Goal: Contribute content: Add original content to the website for others to see

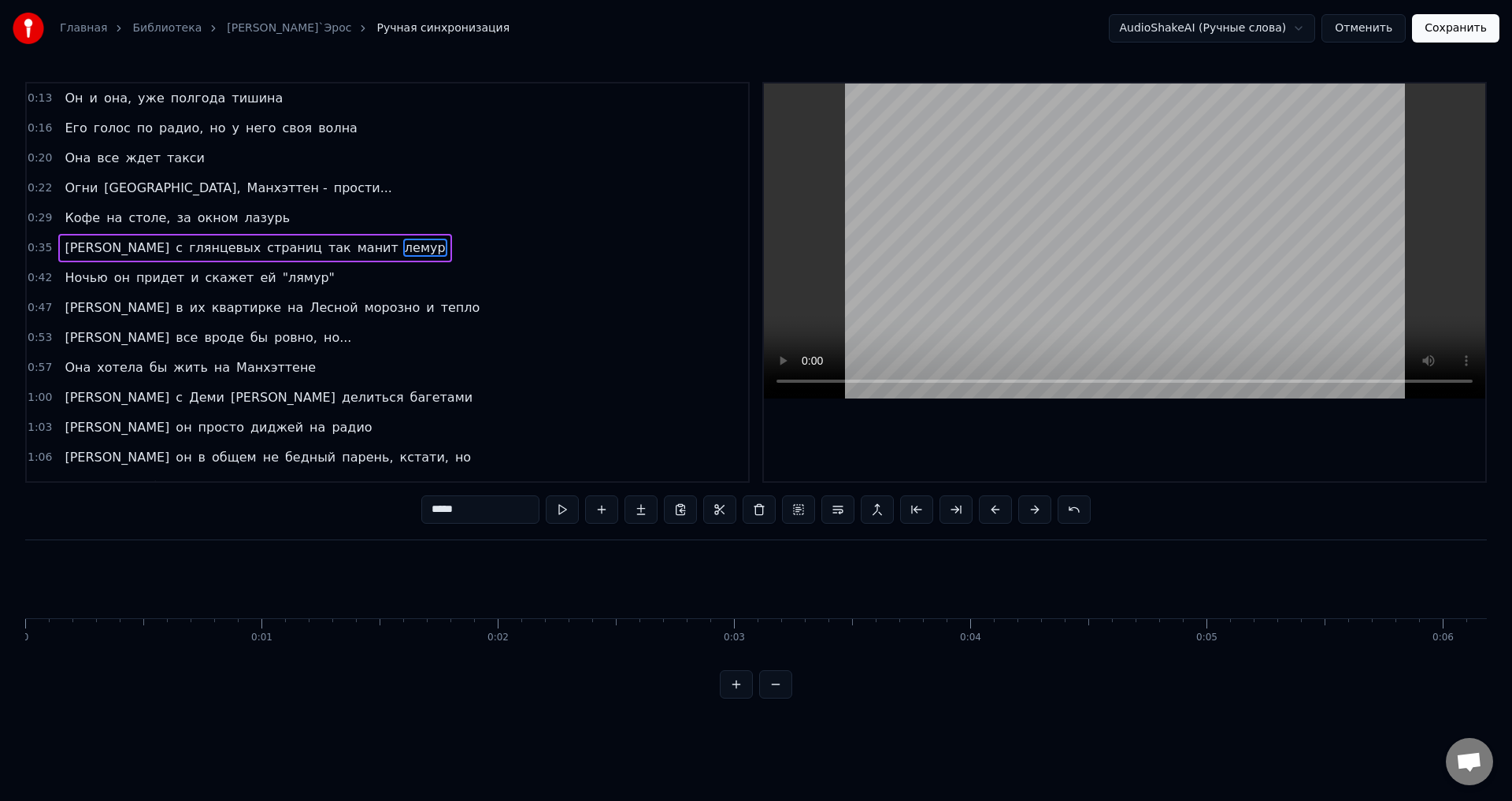
scroll to position [0, 8623]
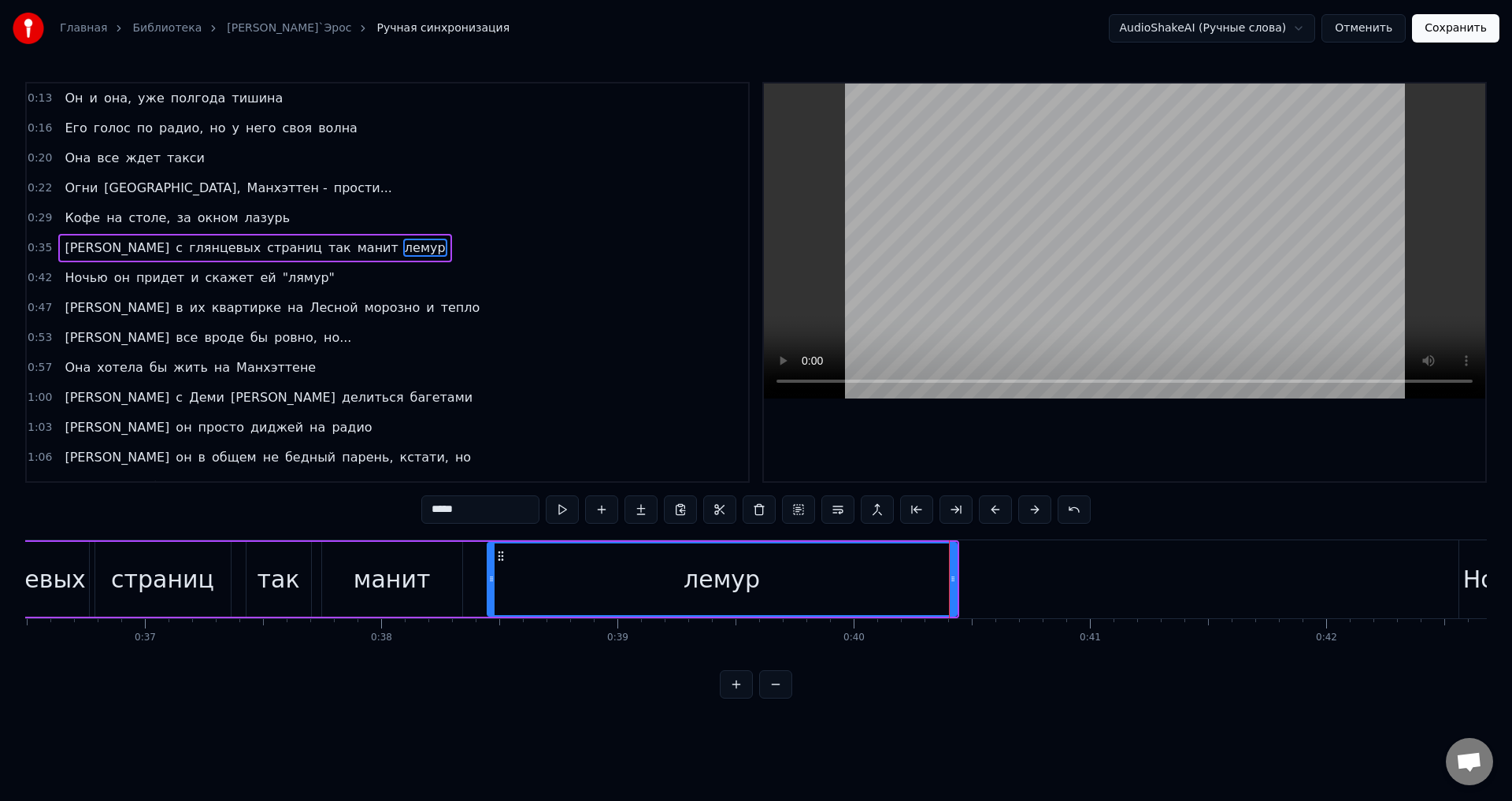
click at [654, 569] on div "лемур" at bounding box center [722, 579] width 467 height 72
drag, startPoint x: 955, startPoint y: 568, endPoint x: 813, endPoint y: 570, distance: 142.0
click at [813, 570] on div at bounding box center [811, 579] width 6 height 72
click at [675, 560] on div "лемур" at bounding box center [651, 579] width 326 height 72
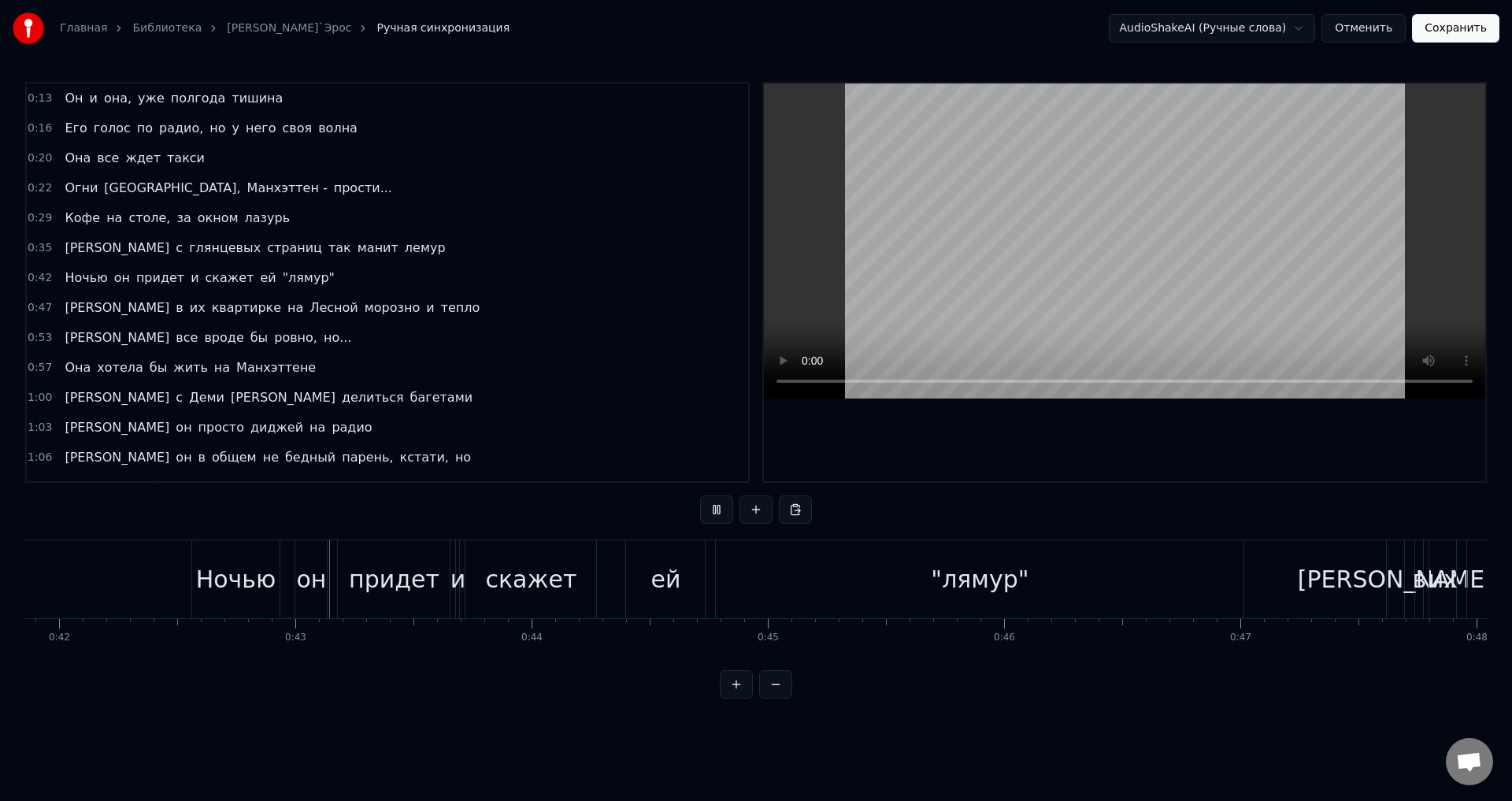
scroll to position [0, 9946]
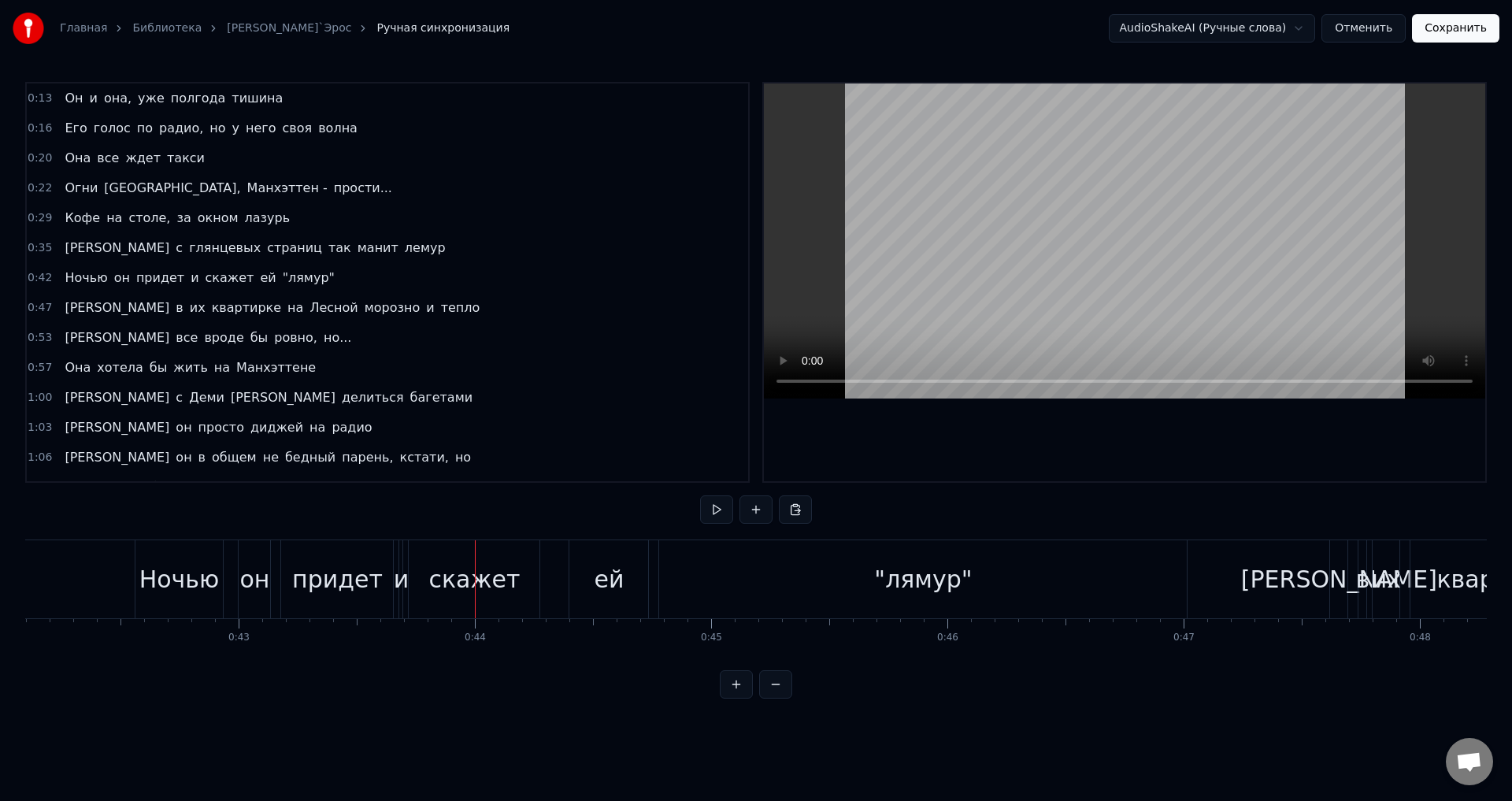
click at [142, 575] on div "Ночью" at bounding box center [180, 578] width 80 height 35
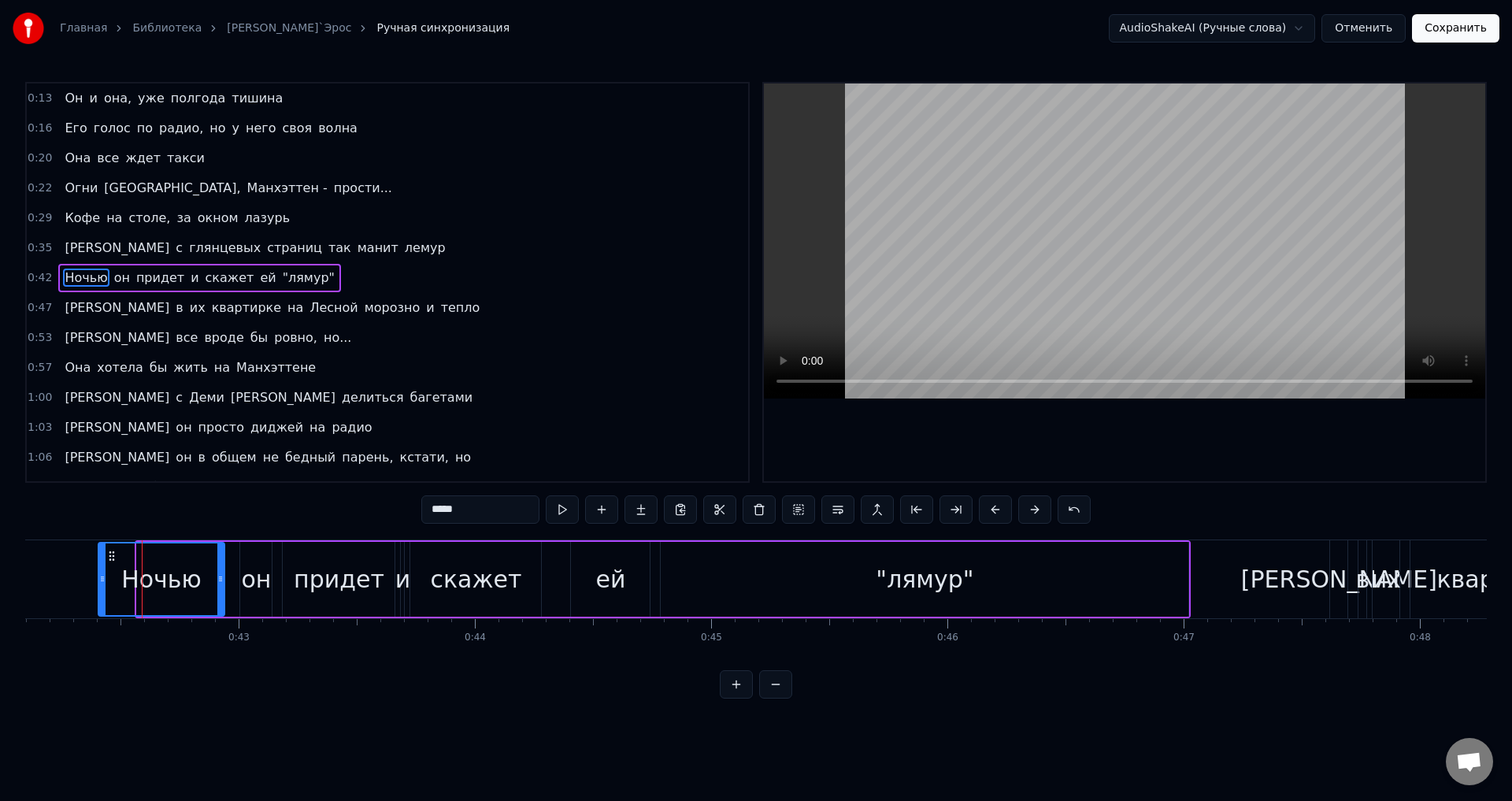
drag, startPoint x: 138, startPoint y: 570, endPoint x: 102, endPoint y: 571, distance: 36.0
click at [99, 571] on div at bounding box center [102, 579] width 6 height 72
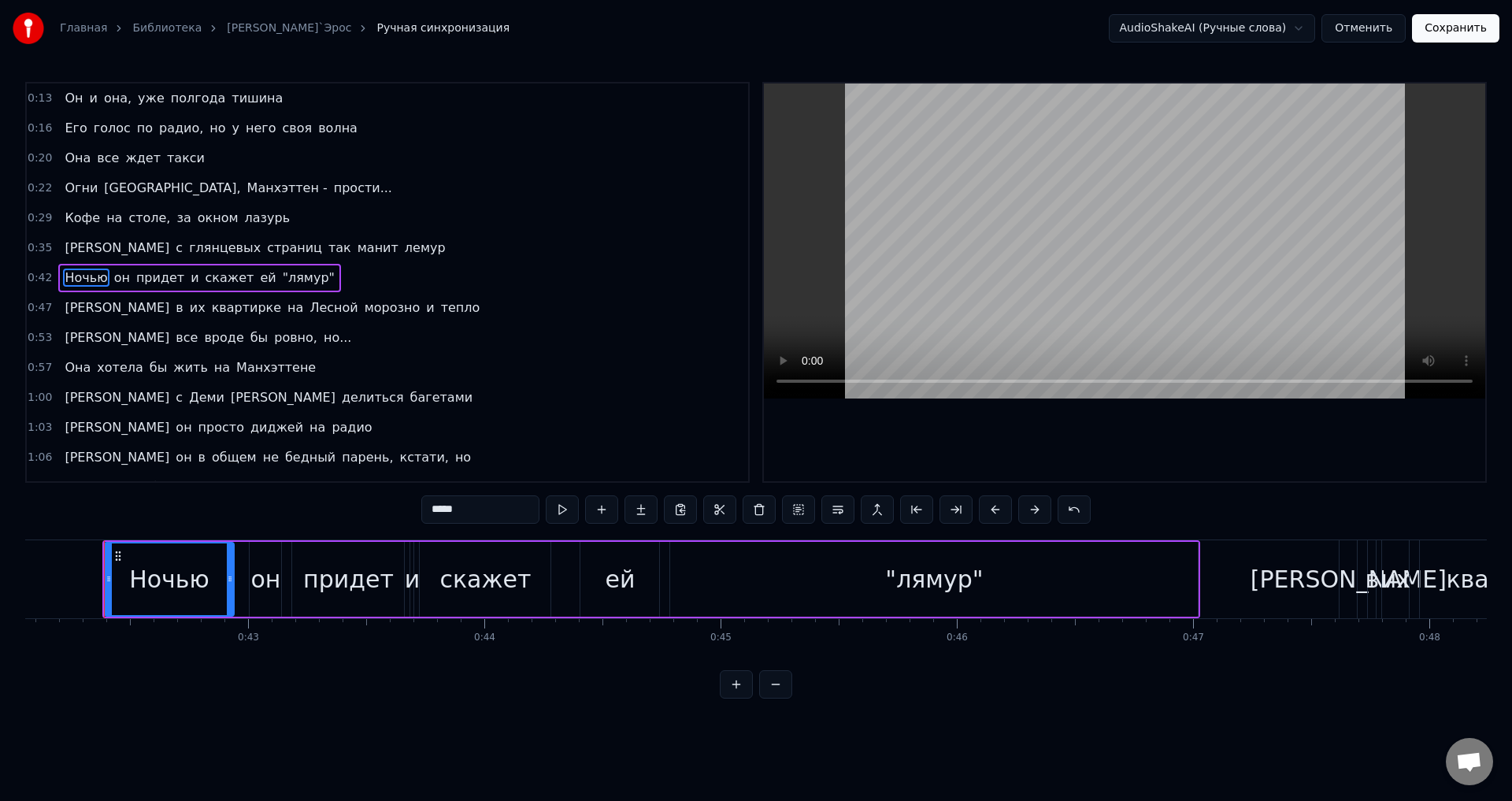
scroll to position [0, 9934]
click at [1039, 565] on div ""лямур"" at bounding box center [936, 579] width 527 height 75
type input "*******"
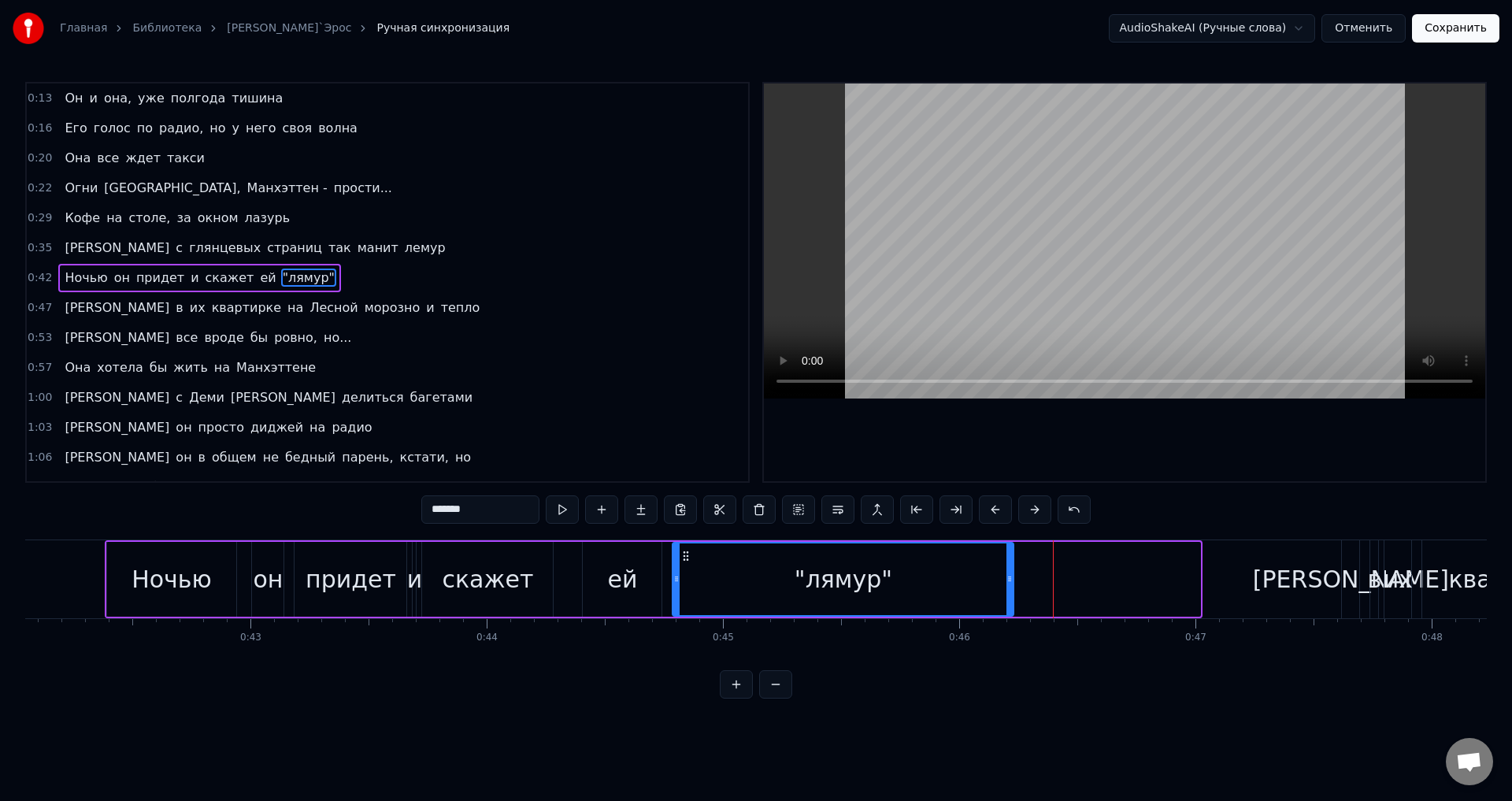
drag, startPoint x: 1193, startPoint y: 574, endPoint x: 1007, endPoint y: 560, distance: 186.5
click at [1007, 560] on div at bounding box center [1010, 579] width 6 height 72
click at [872, 566] on div ""лямур"" at bounding box center [844, 578] width 98 height 35
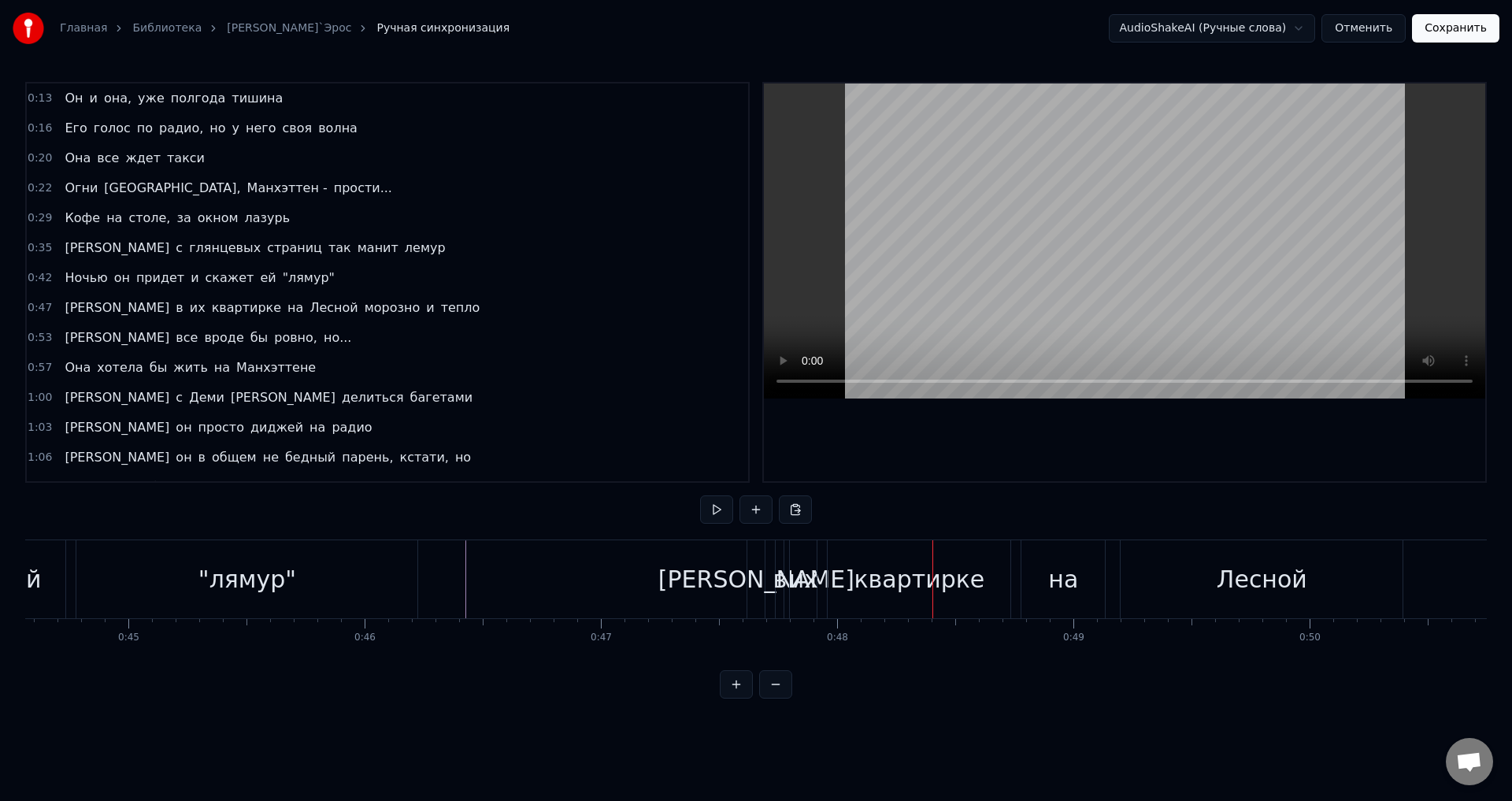
scroll to position [0, 10472]
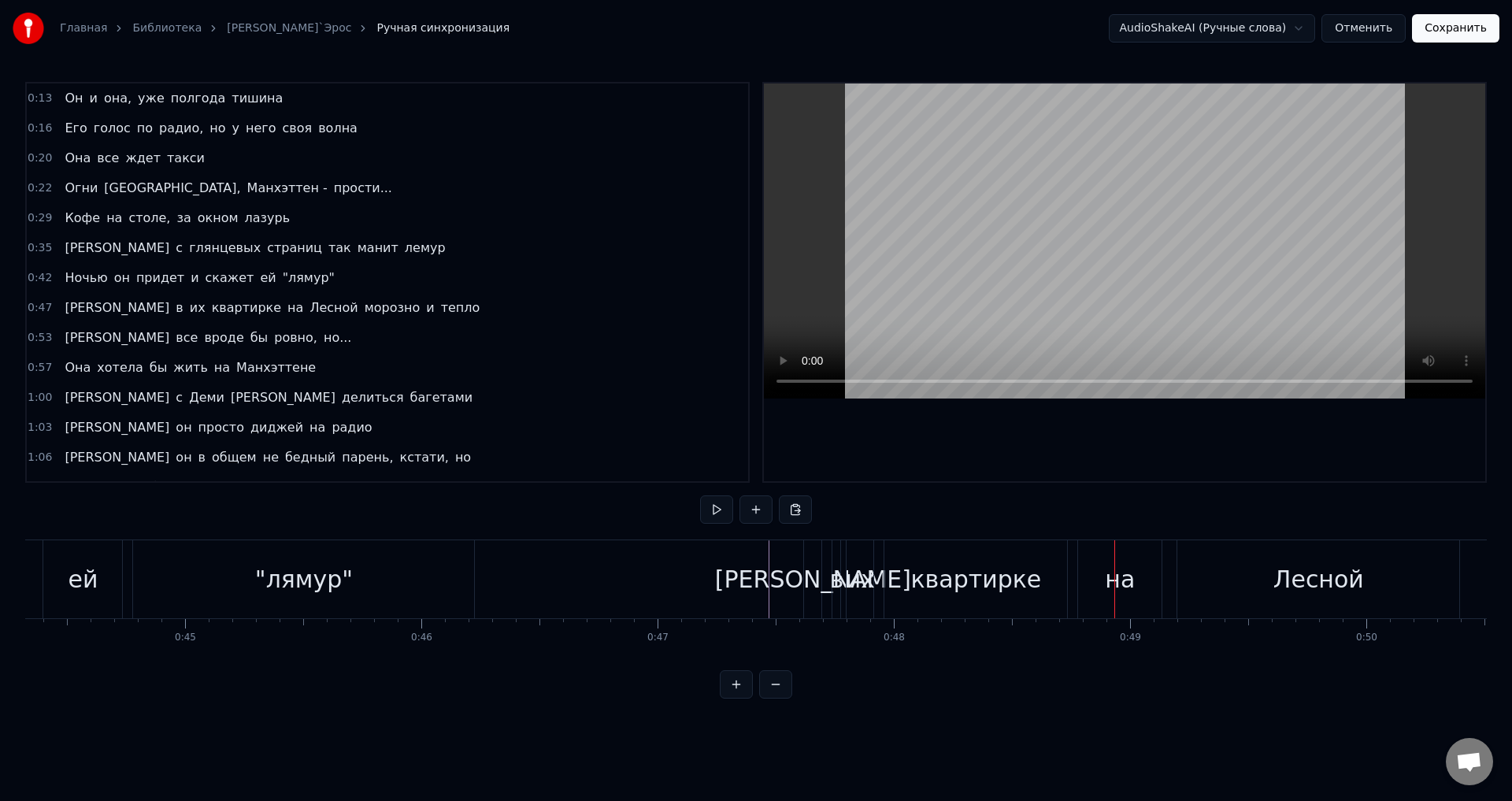
click at [865, 576] on div "их" at bounding box center [860, 578] width 29 height 35
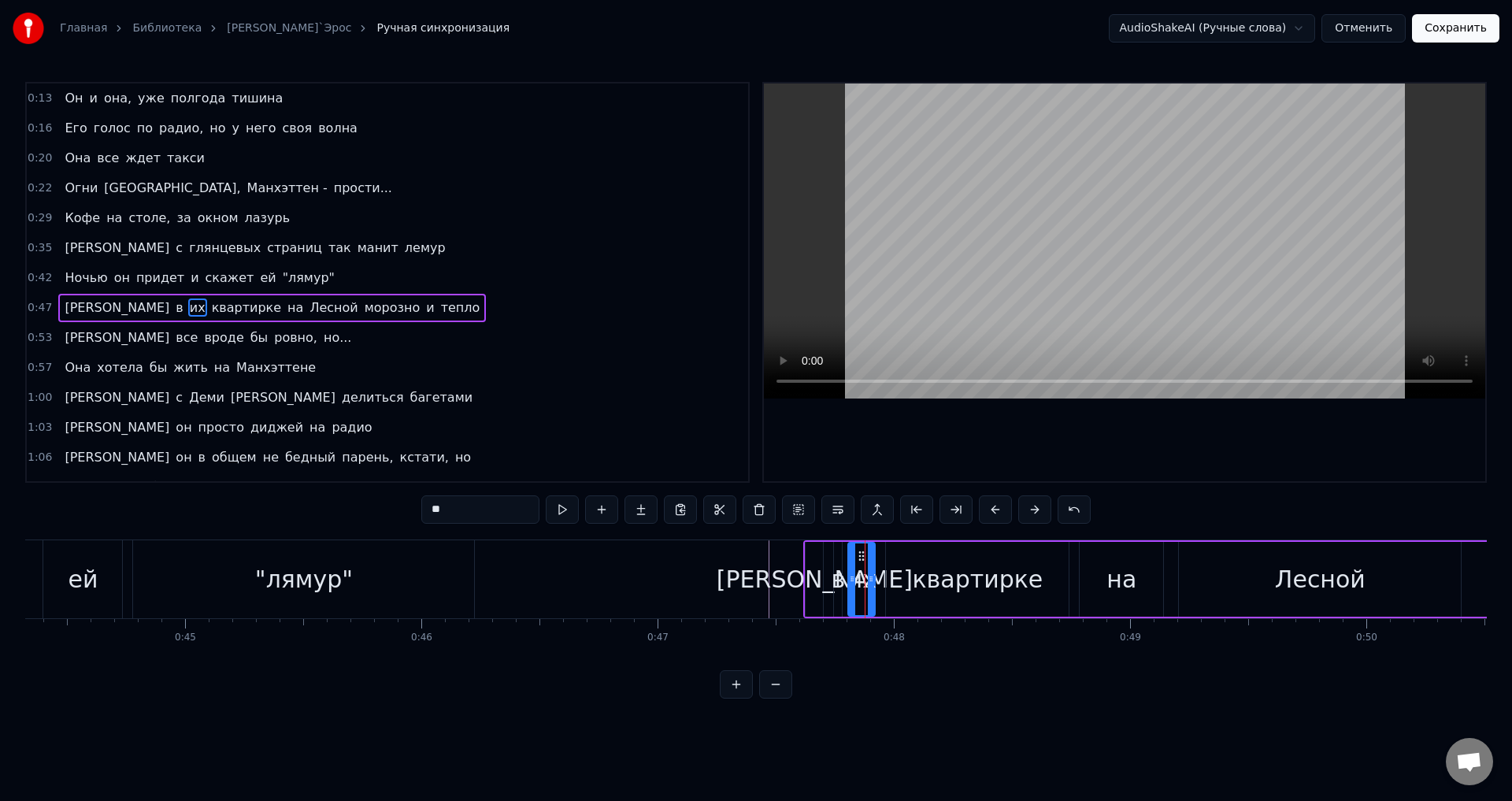
scroll to position [25, 0]
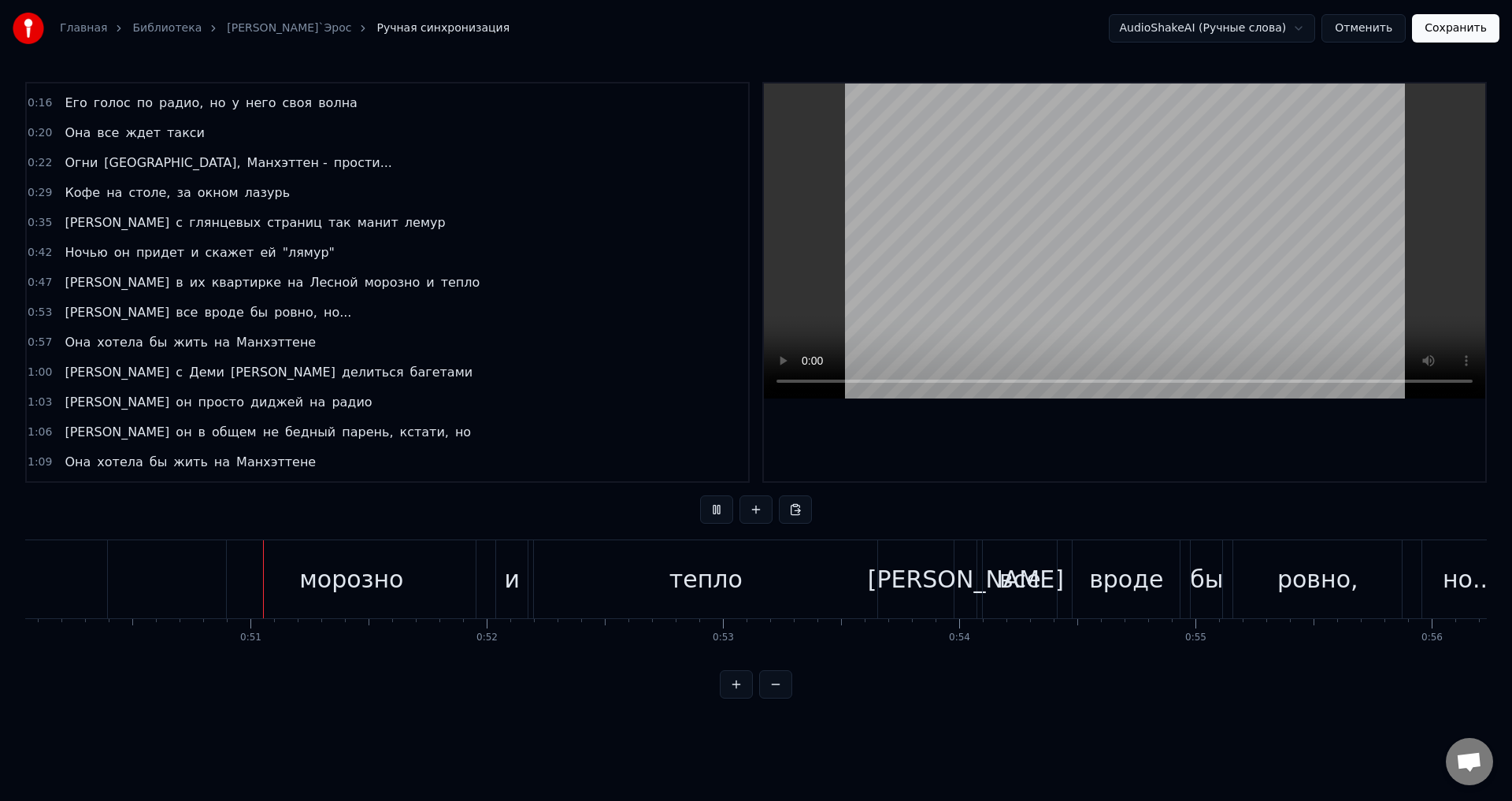
scroll to position [0, 11827]
click at [280, 577] on div "морозно" at bounding box center [348, 579] width 249 height 78
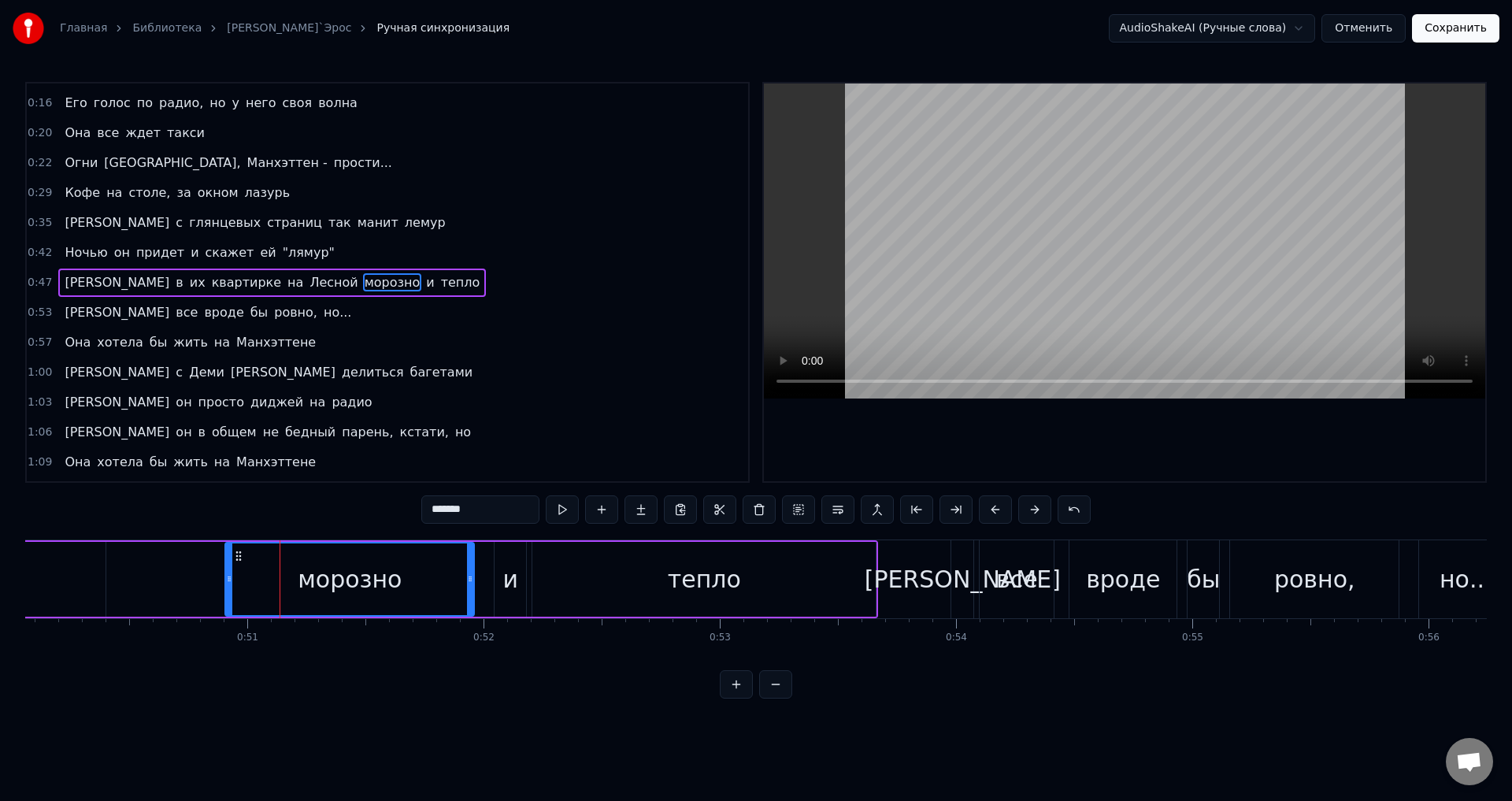
click at [137, 572] on div "И в их квартирке на Лесной морозно и тепло" at bounding box center [163, 579] width 1430 height 78
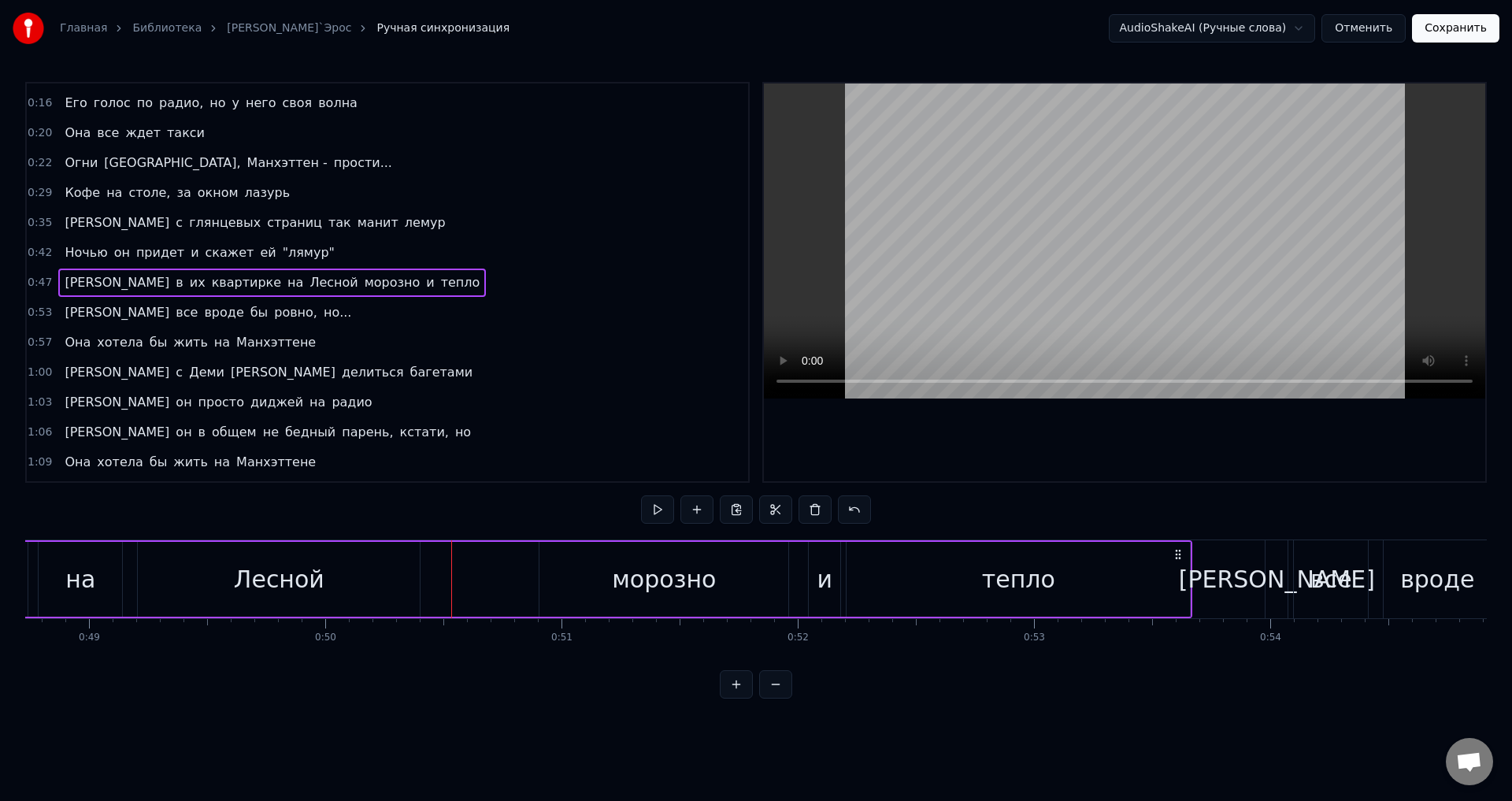
scroll to position [0, 11429]
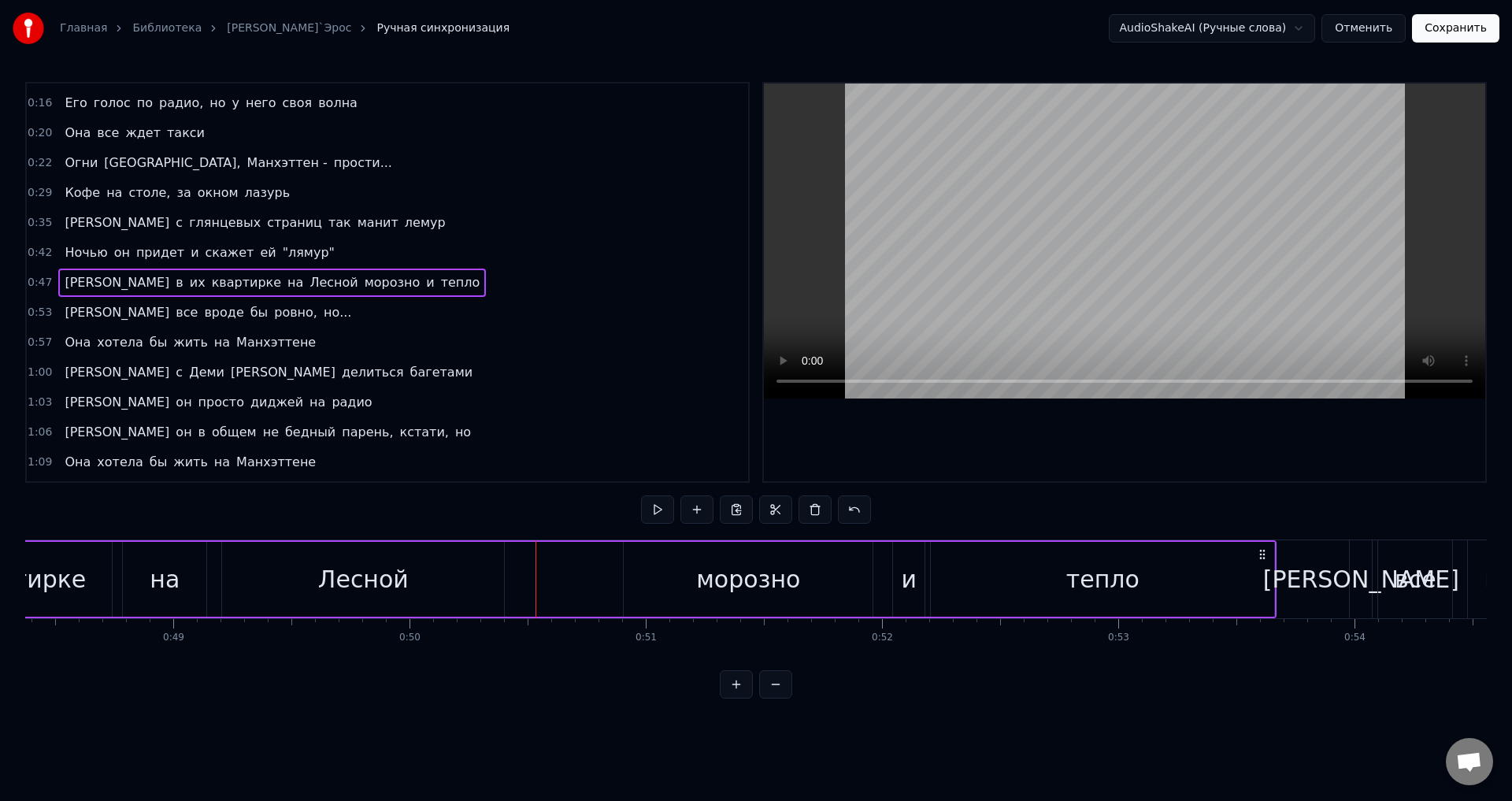
click at [385, 589] on div "Лесной" at bounding box center [364, 578] width 91 height 35
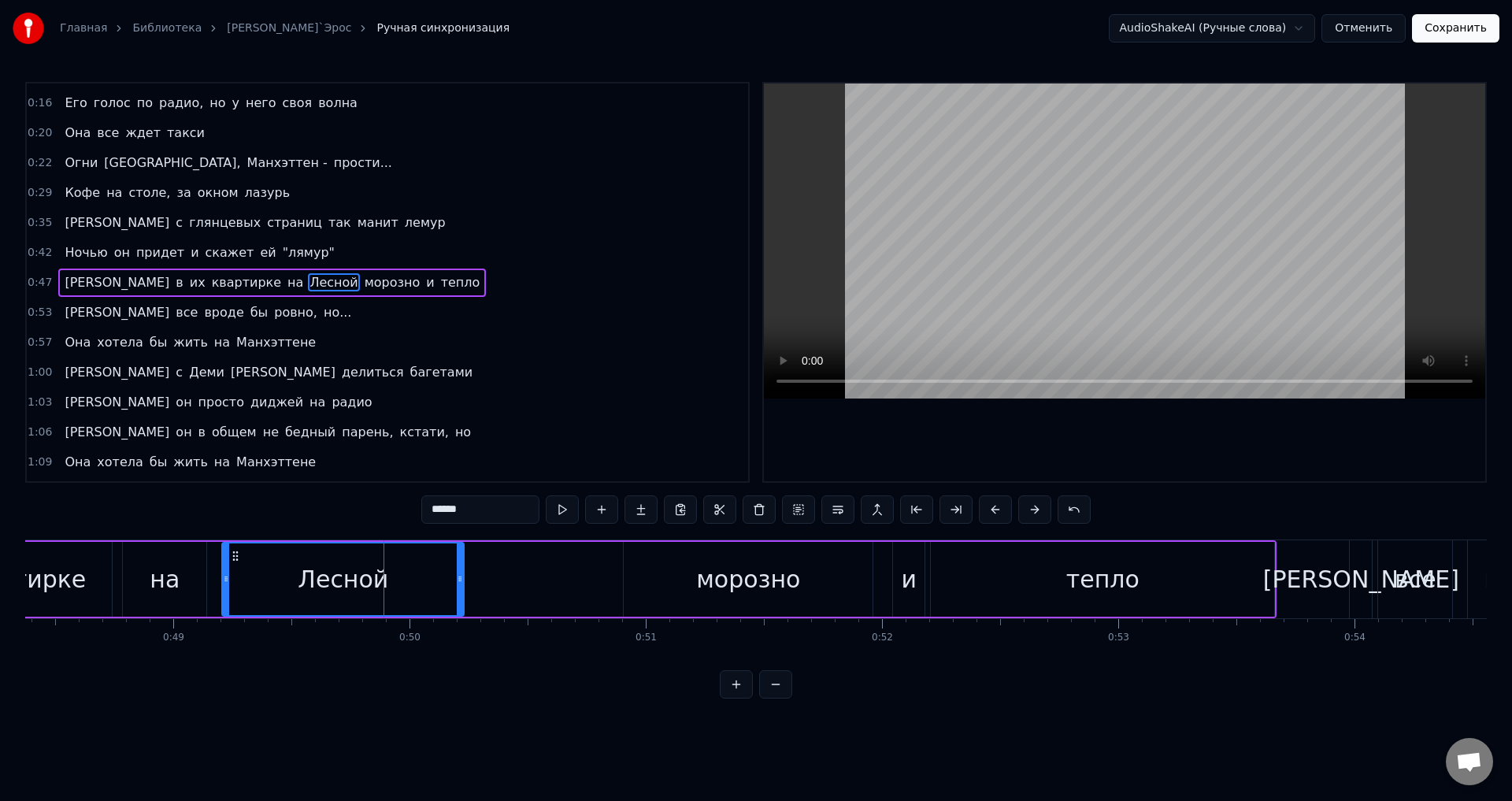
drag, startPoint x: 498, startPoint y: 576, endPoint x: 450, endPoint y: 575, distance: 48.0
click at [456, 575] on icon at bounding box center [459, 578] width 6 height 13
click at [554, 572] on div "И в их квартирке на Лесной морозно и тепло" at bounding box center [561, 579] width 1430 height 78
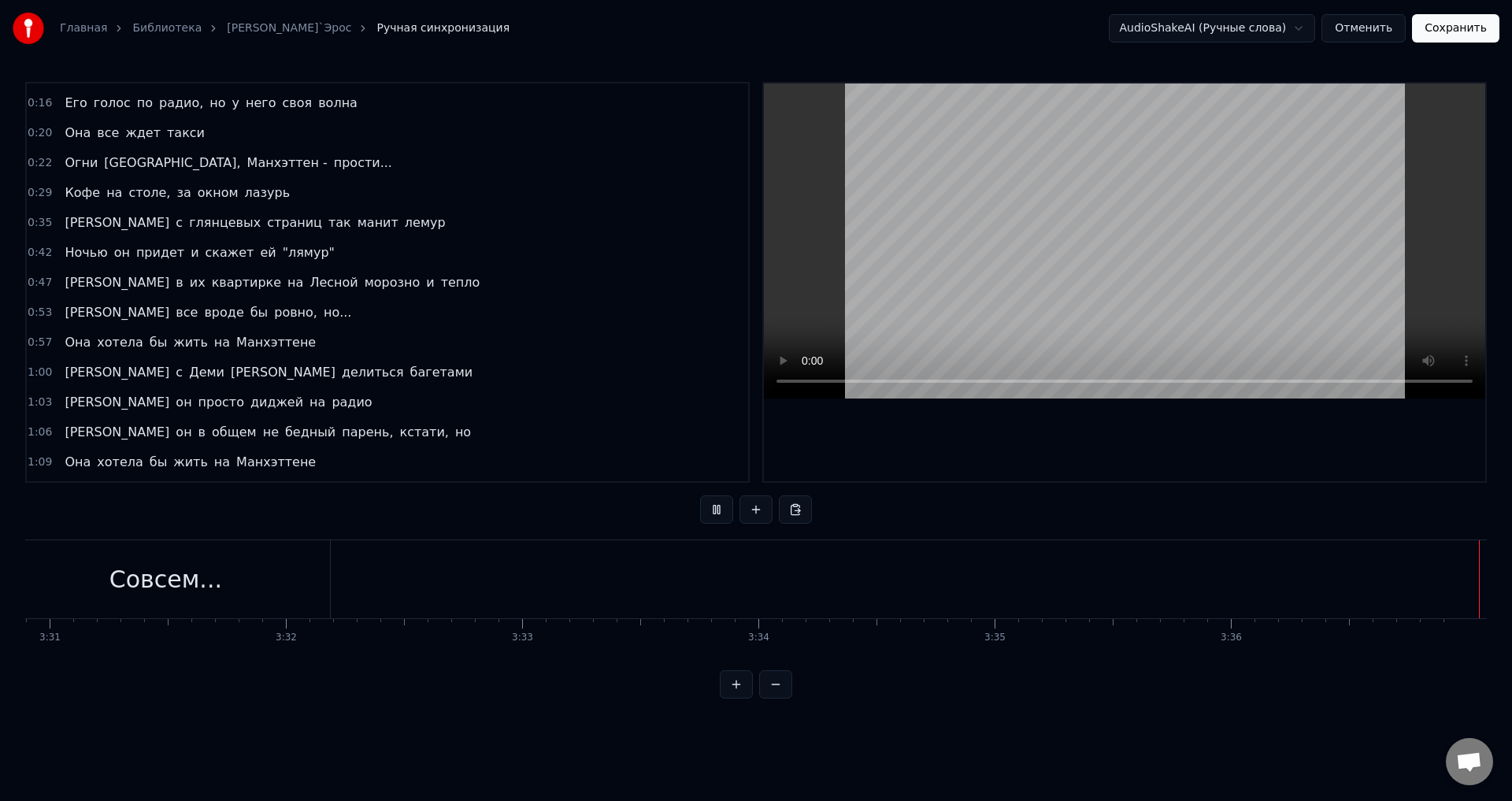
scroll to position [0, 49829]
click at [1470, 27] on button "Сохранить" at bounding box center [1456, 28] width 88 height 28
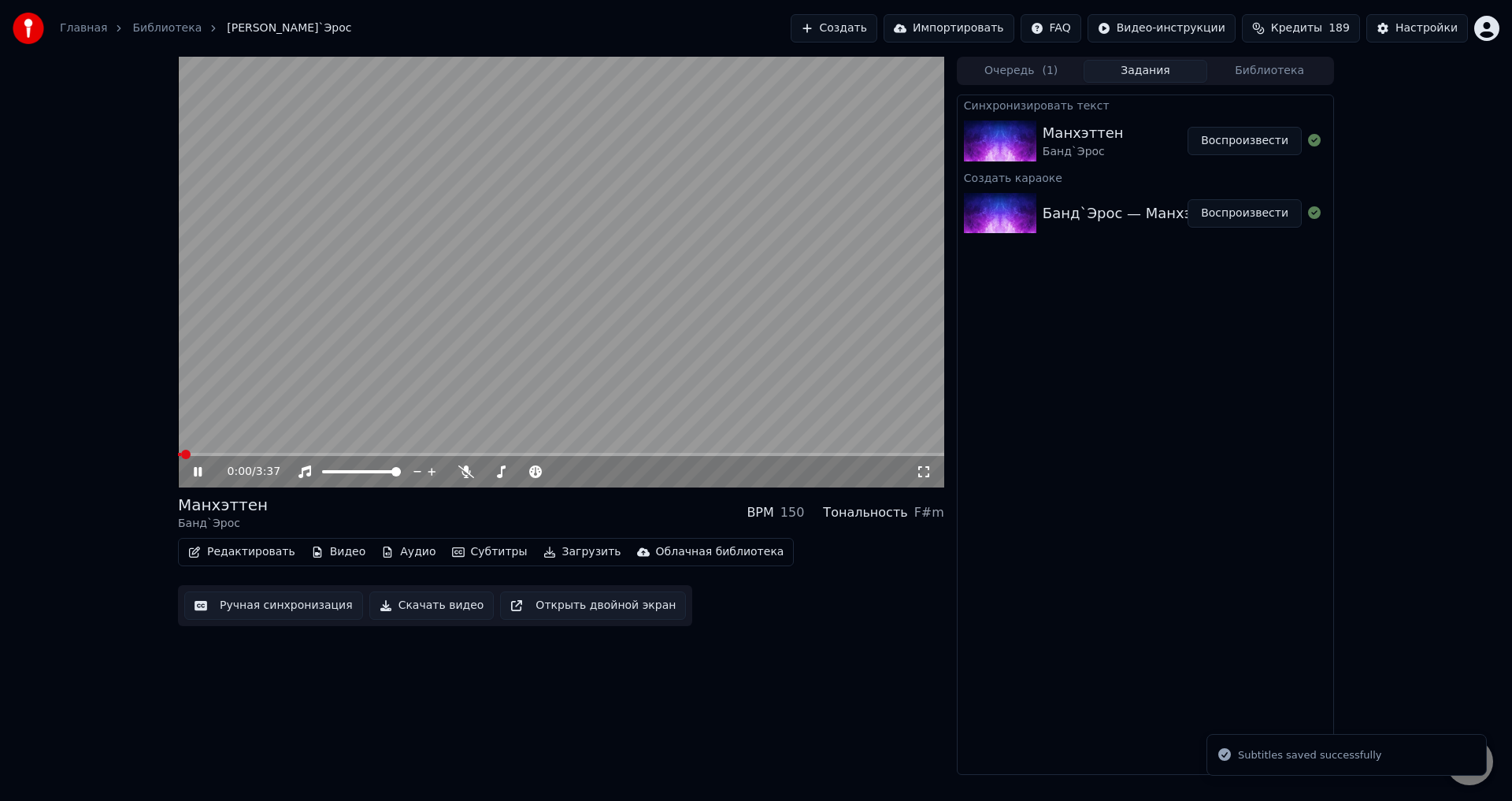
drag, startPoint x: 717, startPoint y: 311, endPoint x: 713, endPoint y: 304, distance: 8.1
click at [717, 311] on video at bounding box center [560, 272] width 766 height 430
click at [265, 551] on button "Редактировать" at bounding box center [242, 552] width 120 height 22
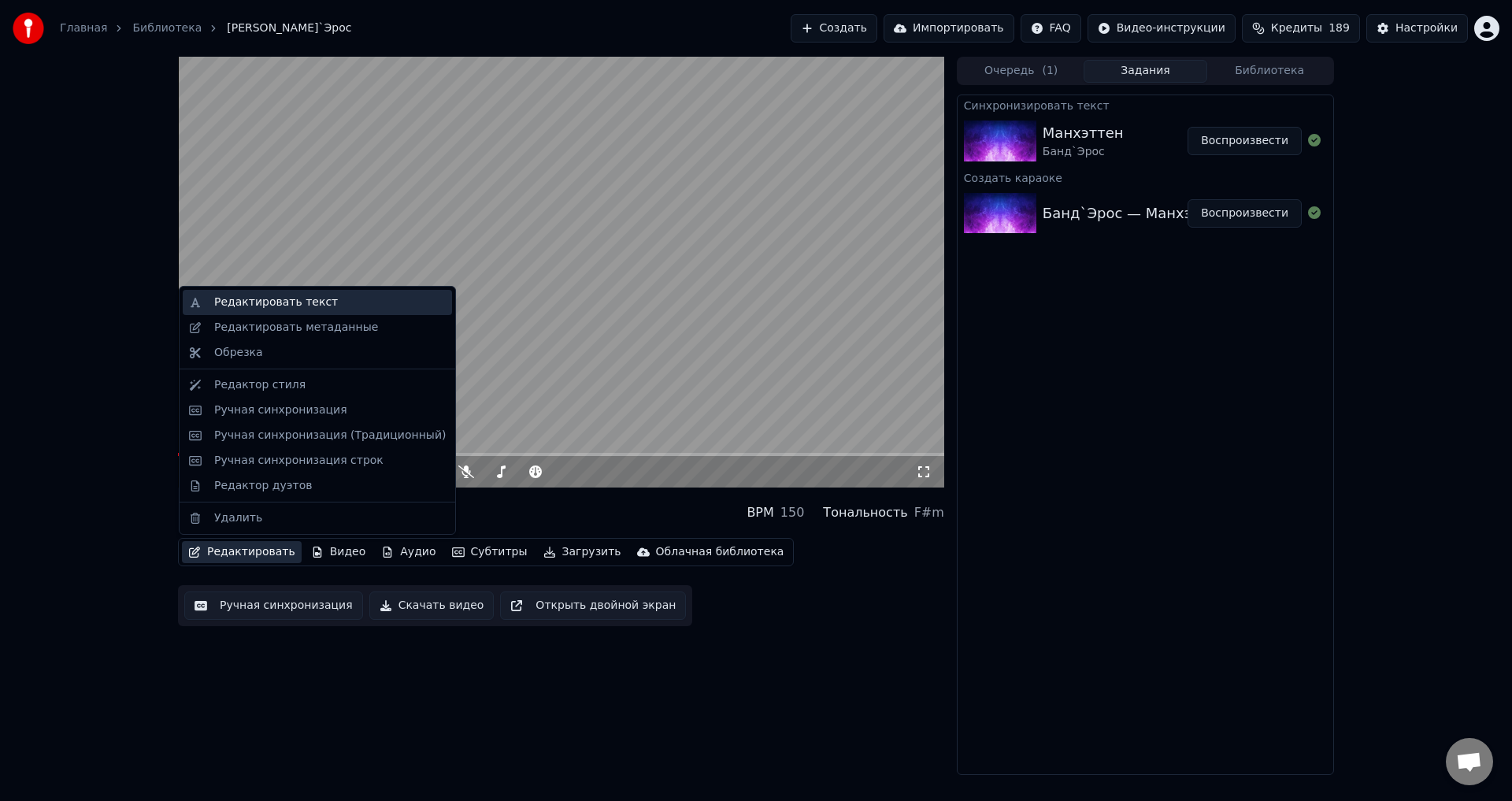
click at [274, 300] on div "Редактировать текст" at bounding box center [276, 303] width 124 height 16
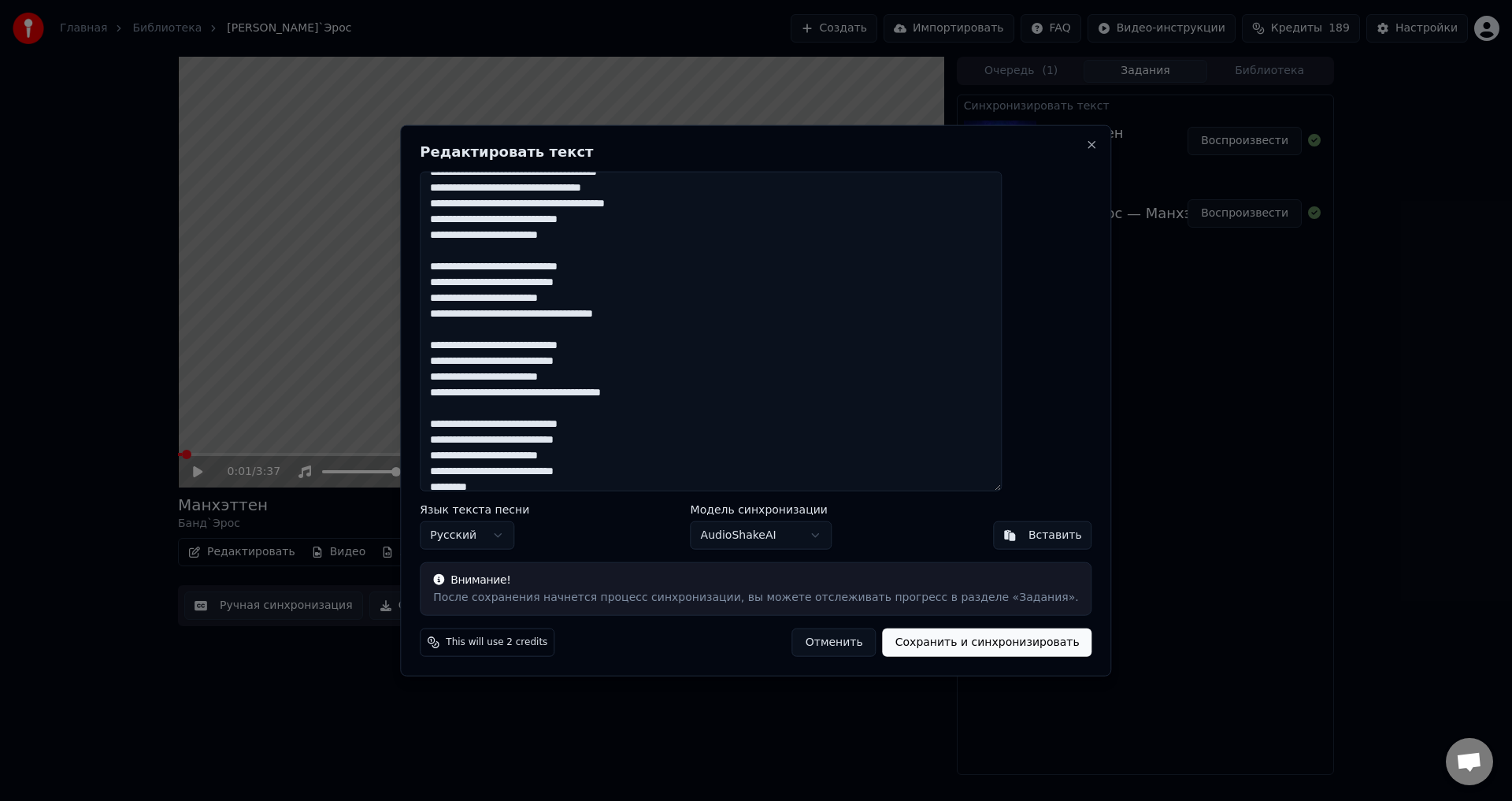
scroll to position [622, 0]
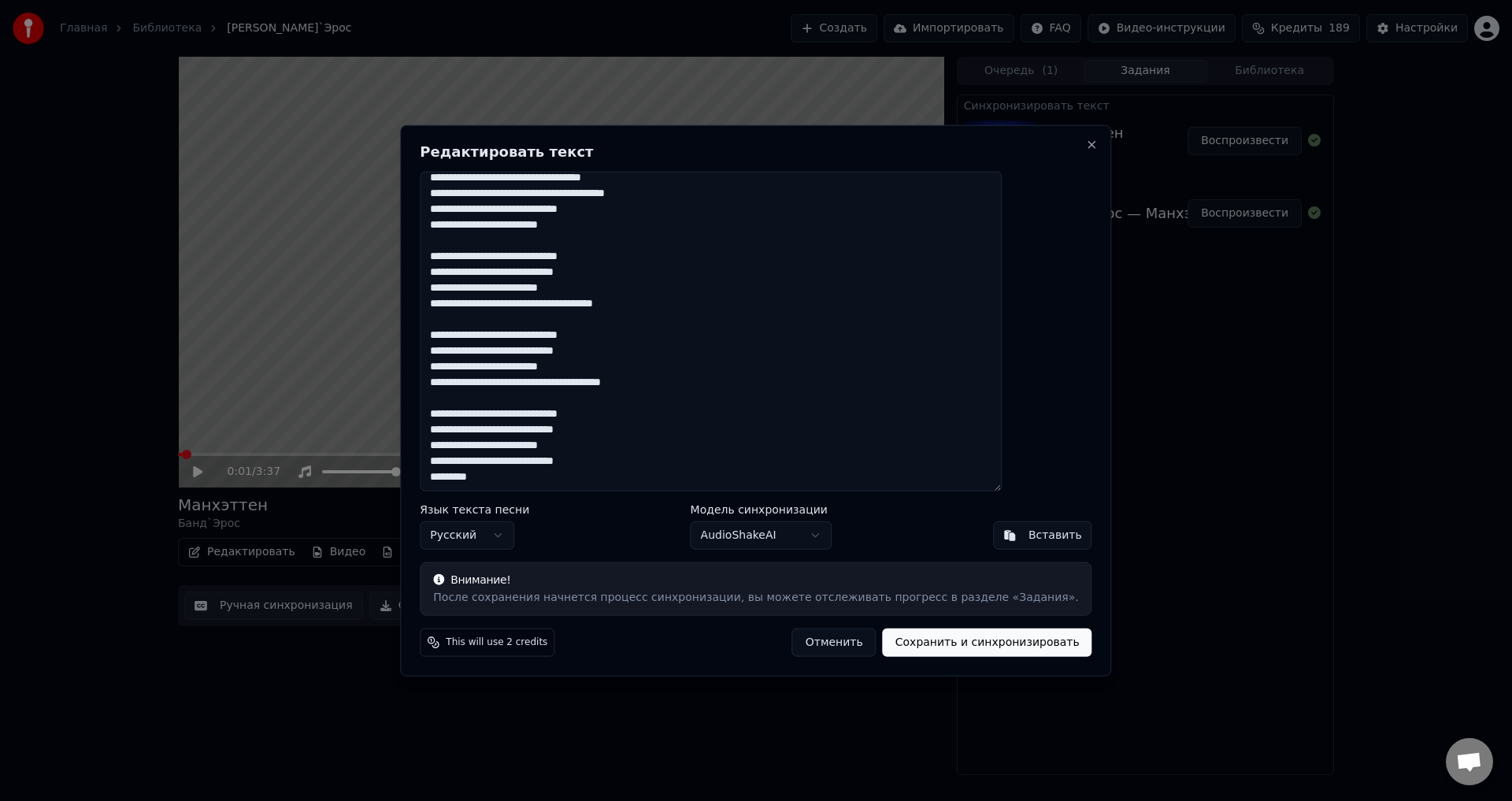
drag, startPoint x: 476, startPoint y: 185, endPoint x: 693, endPoint y: 549, distance: 423.8
click at [693, 549] on div "Редактировать текст Язык текста песни Русский Модель синхронизации AudioShakeAI…" at bounding box center [756, 400] width 711 height 552
click at [805, 640] on button "Отменить" at bounding box center [834, 642] width 84 height 28
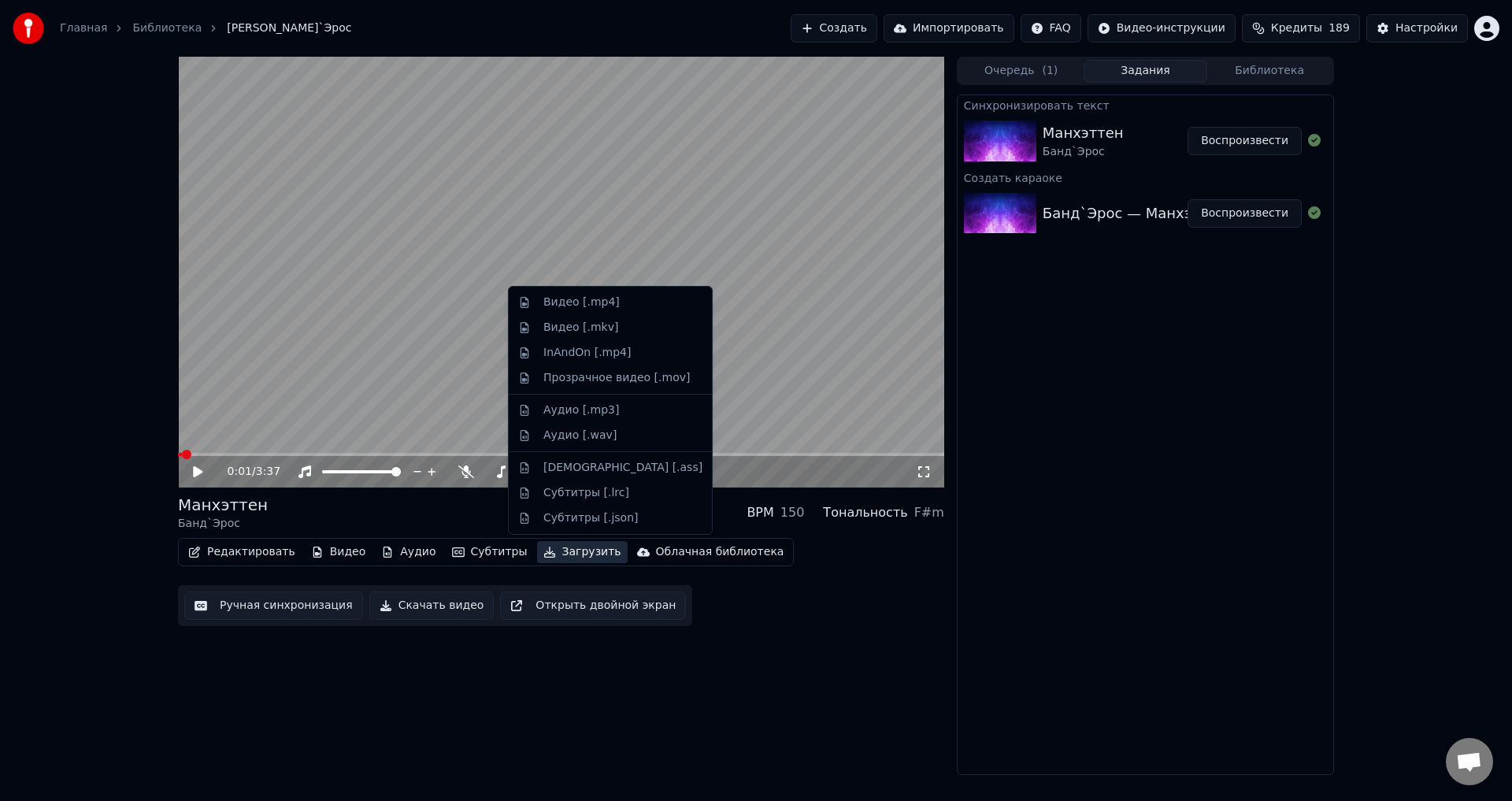
click at [563, 553] on button "Загрузить" at bounding box center [582, 552] width 91 height 22
click at [620, 305] on div "Видео [.mp4]" at bounding box center [622, 303] width 159 height 16
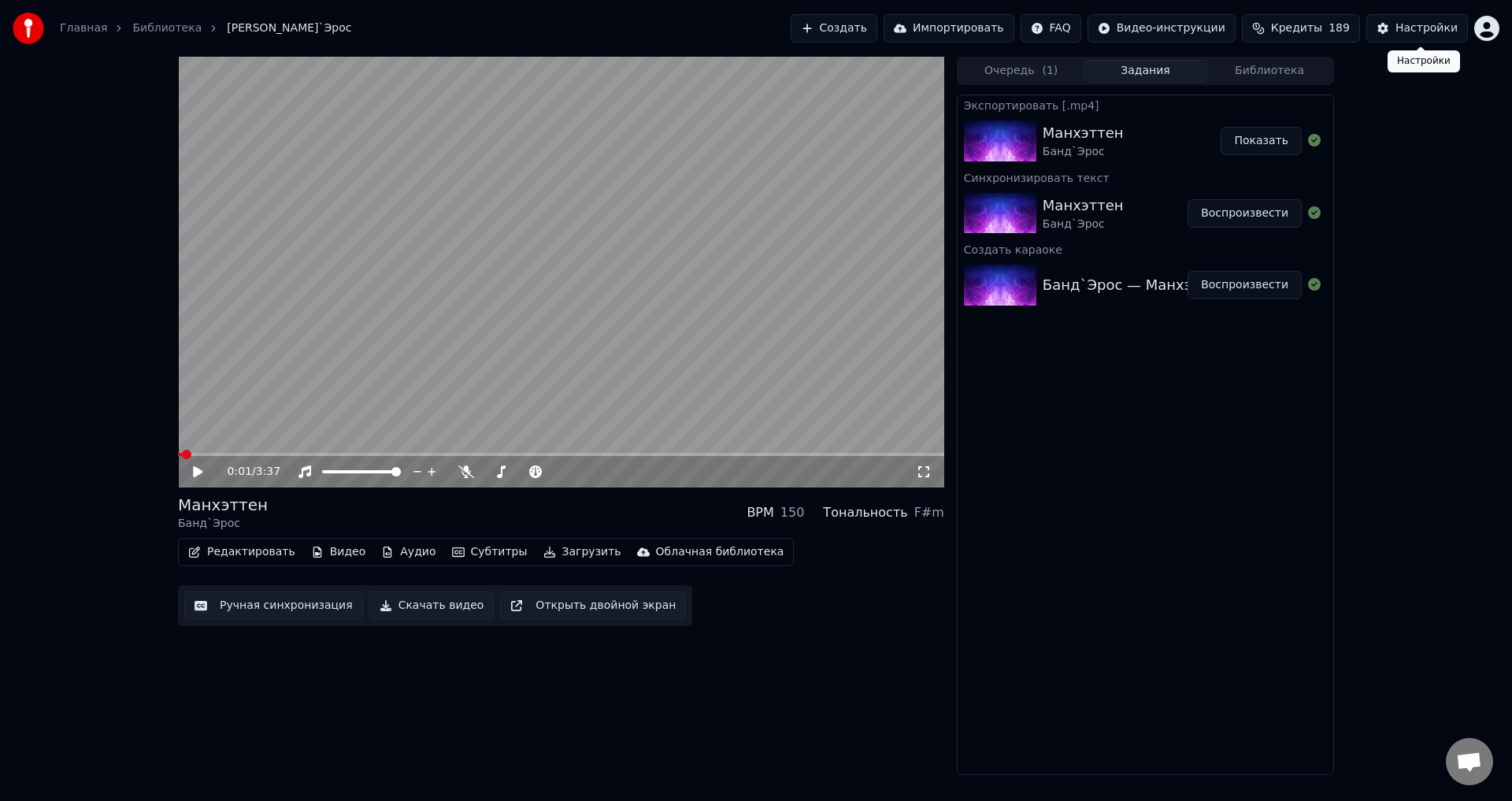
click at [1446, 91] on div "0:01 / 3:37 Манхэттен Банд`Эрос BPM 150 Тональность F#m Редактировать Видео Ауд…" at bounding box center [756, 415] width 1512 height 718
click at [1255, 147] on button "Показать" at bounding box center [1260, 141] width 81 height 28
click at [1032, 66] on button "Очередь ( 1 )" at bounding box center [1022, 71] width 125 height 23
click at [1127, 73] on button "Задания" at bounding box center [1145, 71] width 125 height 23
click at [1239, 62] on button "Библиотека" at bounding box center [1269, 71] width 125 height 23
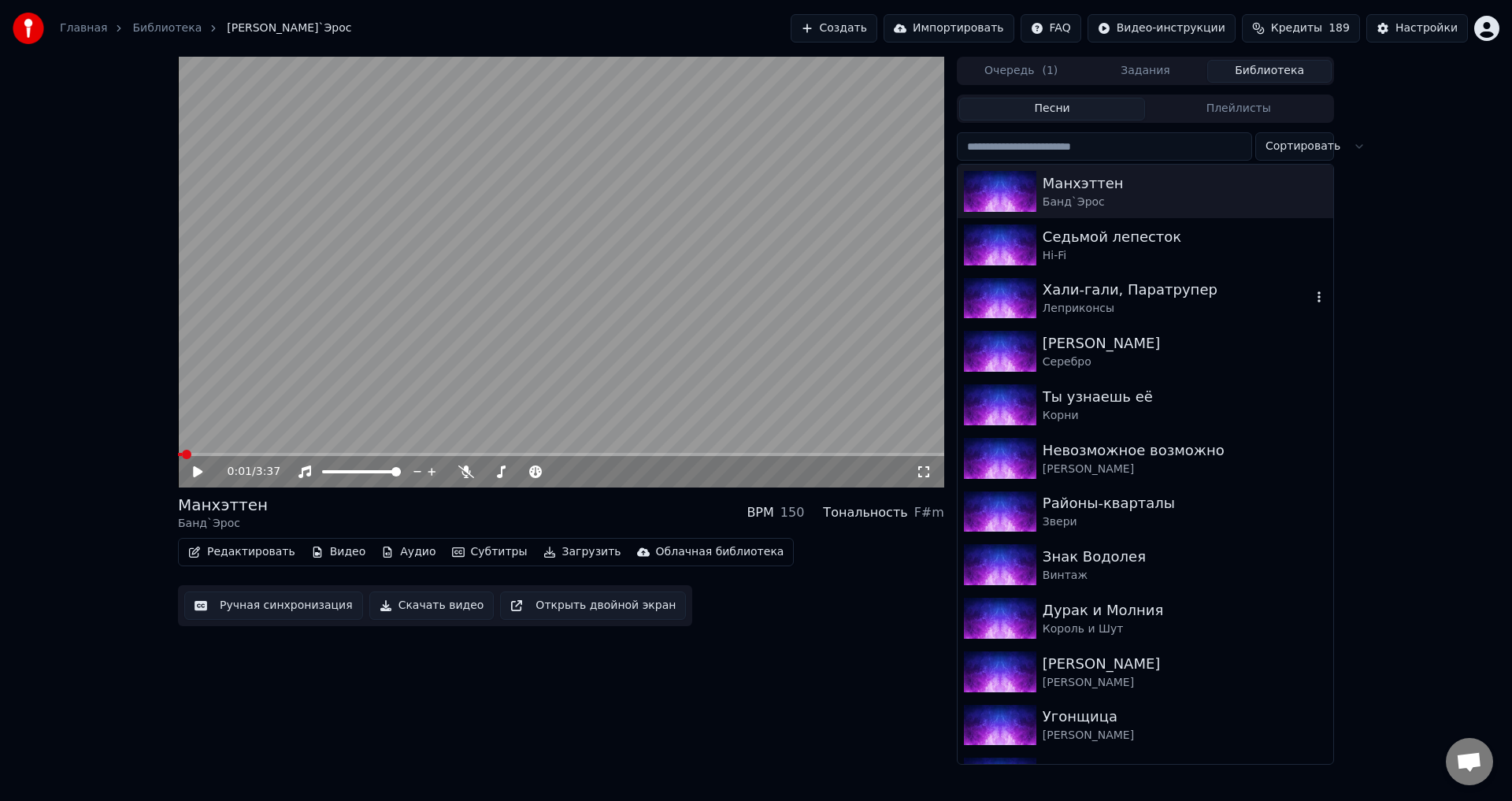
click at [1135, 287] on div "Хали-гали, Паратрупер" at bounding box center [1176, 290] width 269 height 22
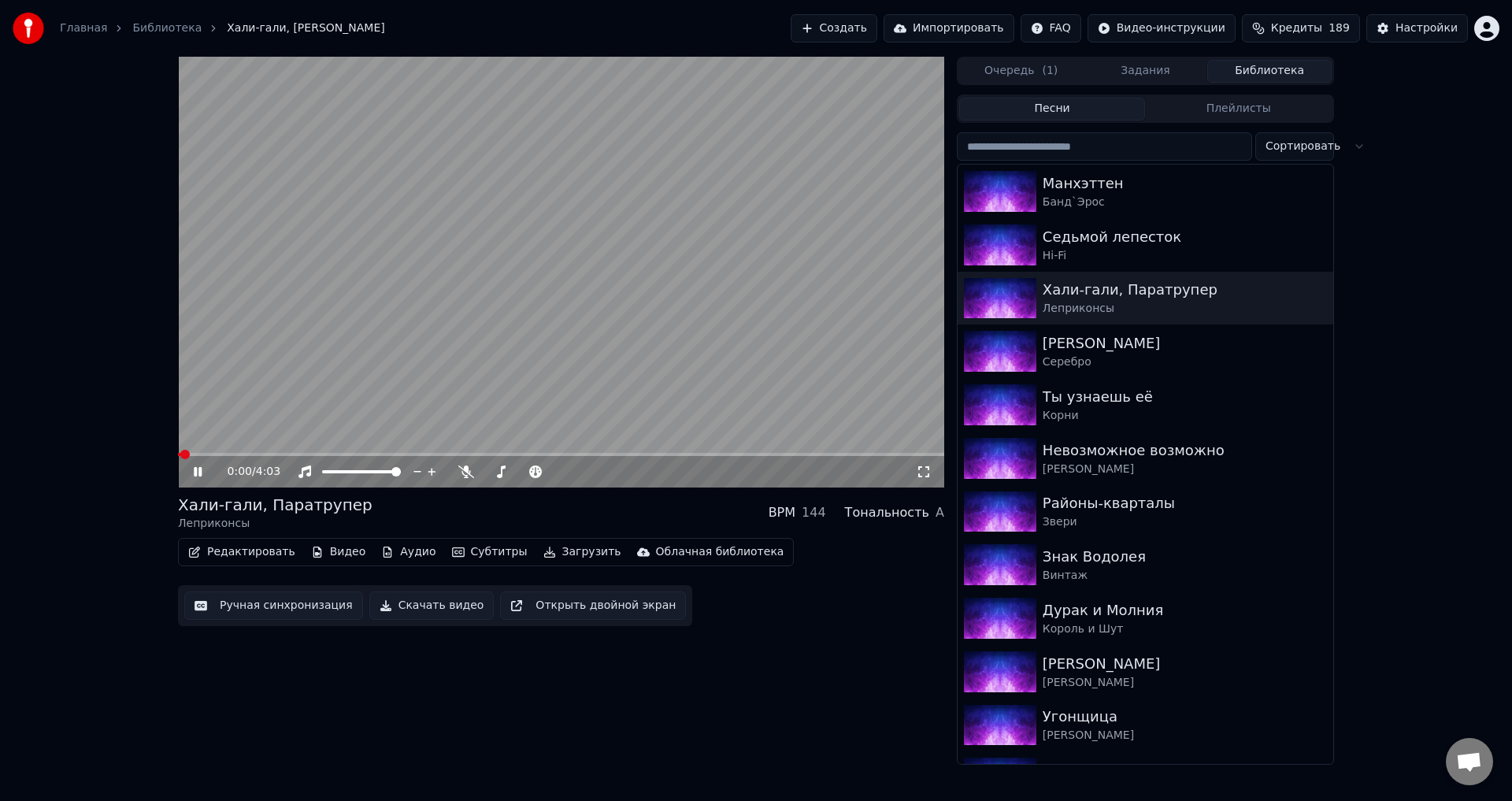
click at [605, 364] on video at bounding box center [560, 272] width 766 height 430
click at [799, 611] on div "Редактировать Видео Аудио Субтитры Загрузить Облачная библиотека Ручная синхрон…" at bounding box center [560, 582] width 766 height 88
click at [556, 550] on button "Загрузить" at bounding box center [582, 552] width 91 height 22
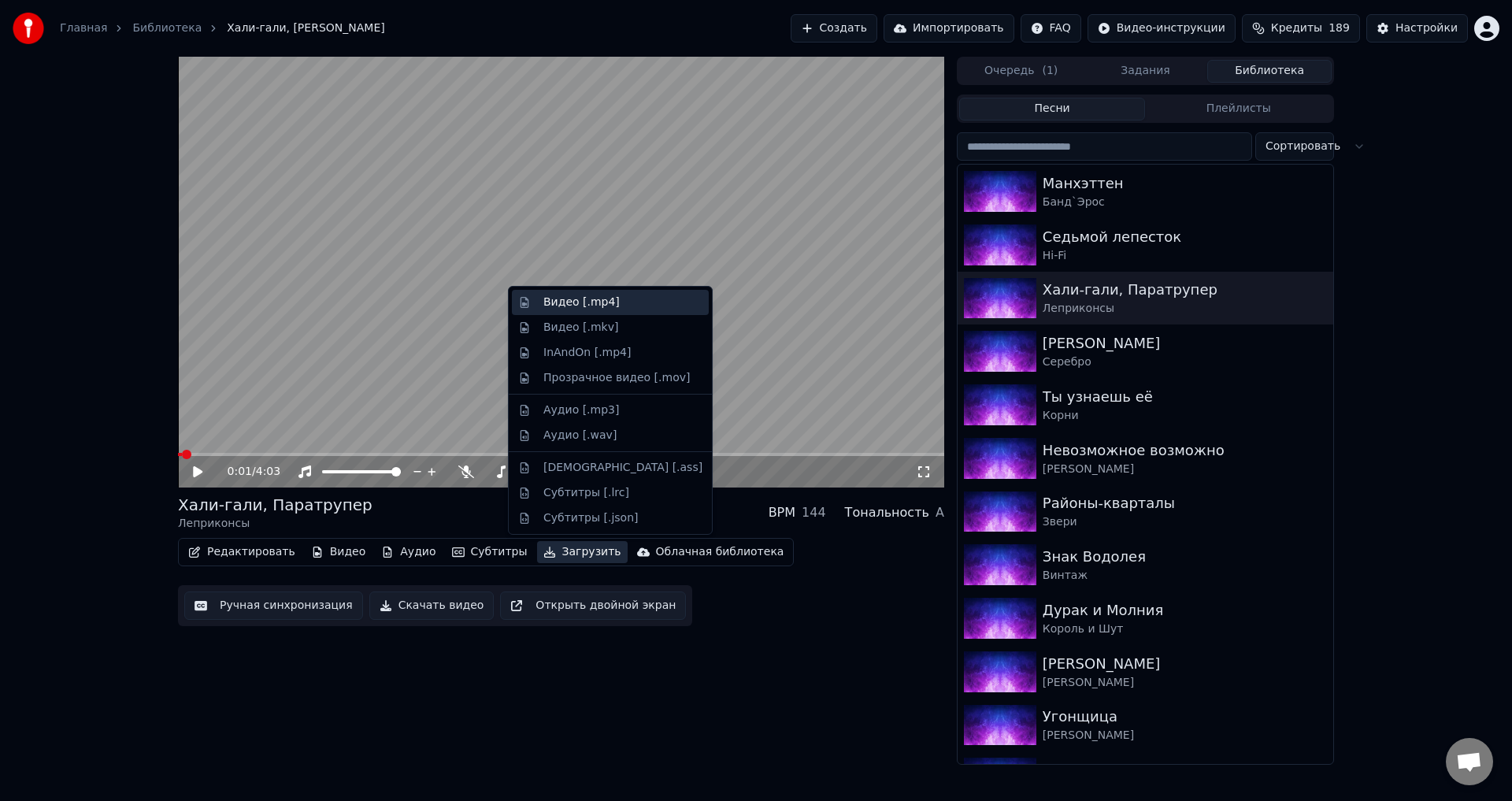
click at [613, 304] on div "Видео [.mp4]" at bounding box center [622, 303] width 159 height 16
